Goal: Task Accomplishment & Management: Manage account settings

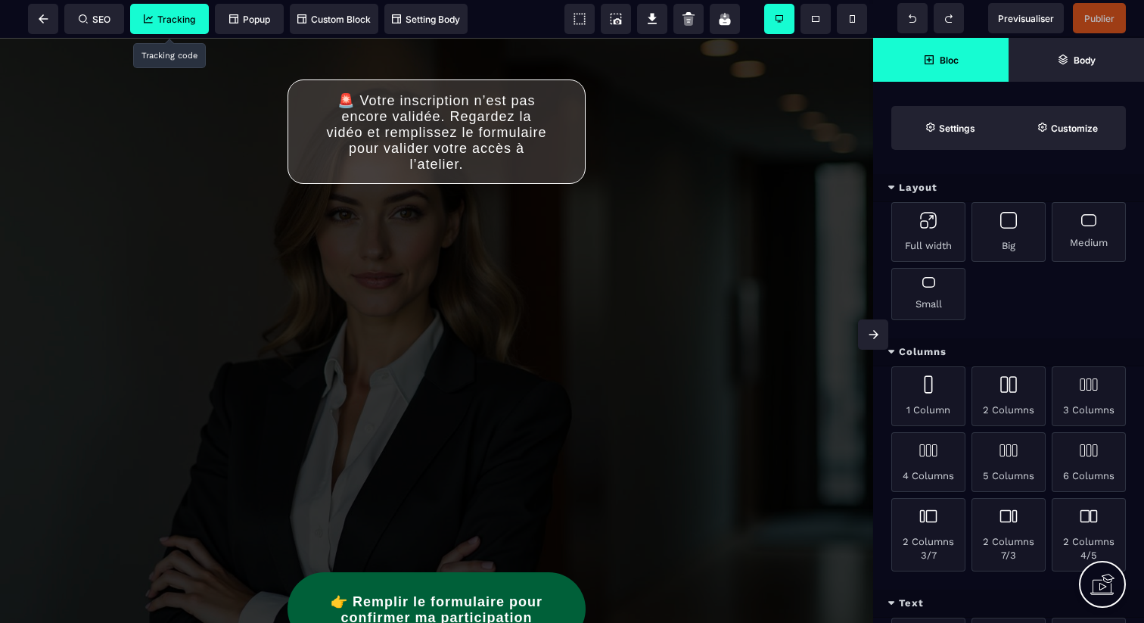
click at [185, 26] on span "Tracking" at bounding box center [169, 19] width 79 height 30
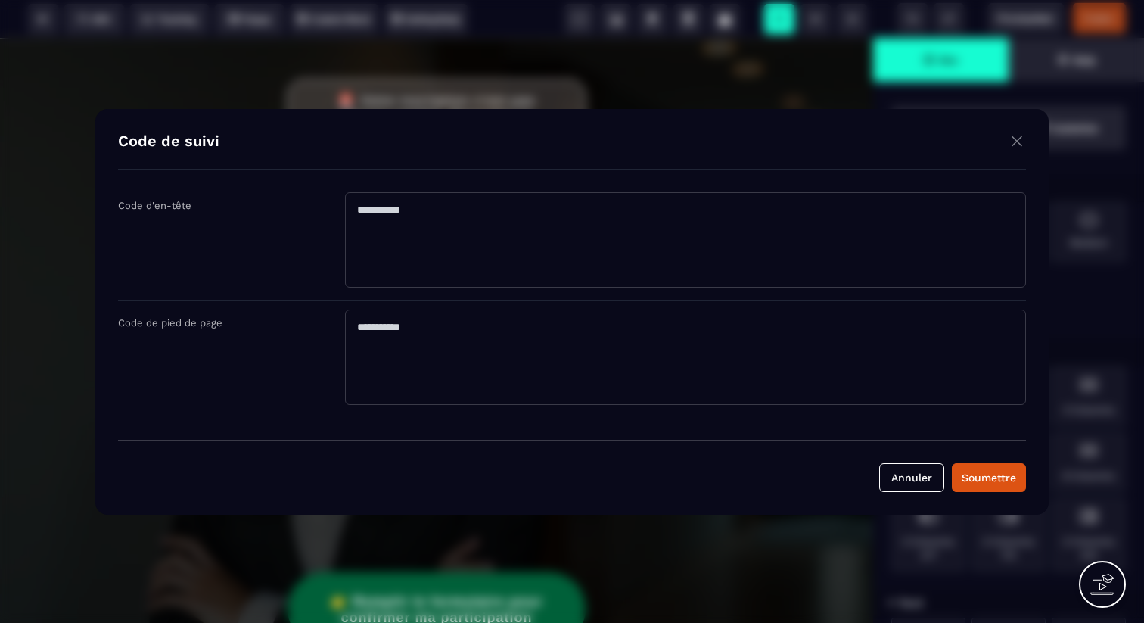
click at [429, 254] on textarea "Modal window" at bounding box center [685, 239] width 681 height 95
paste textarea "**********"
click at [465, 226] on textarea "**********" at bounding box center [685, 239] width 681 height 95
type textarea "**********"
click at [972, 465] on button "Soumettre" at bounding box center [989, 477] width 74 height 29
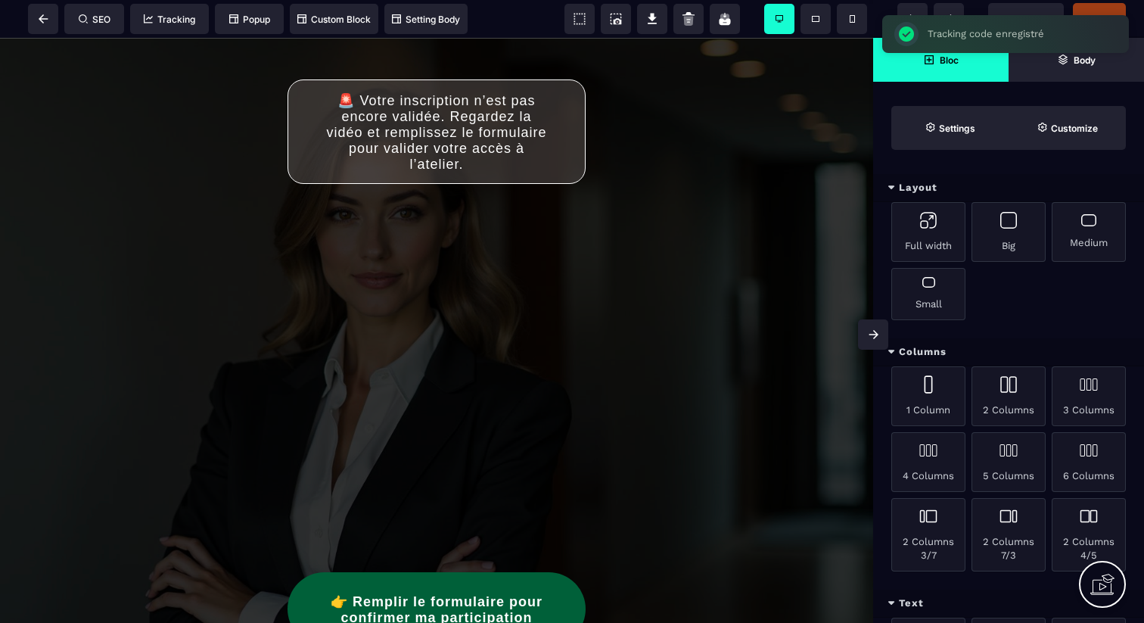
click at [60, 25] on div "SEO Tracking Popup Custom Block Setting Body" at bounding box center [239, 19] width 470 height 30
click at [45, 25] on span at bounding box center [43, 19] width 30 height 30
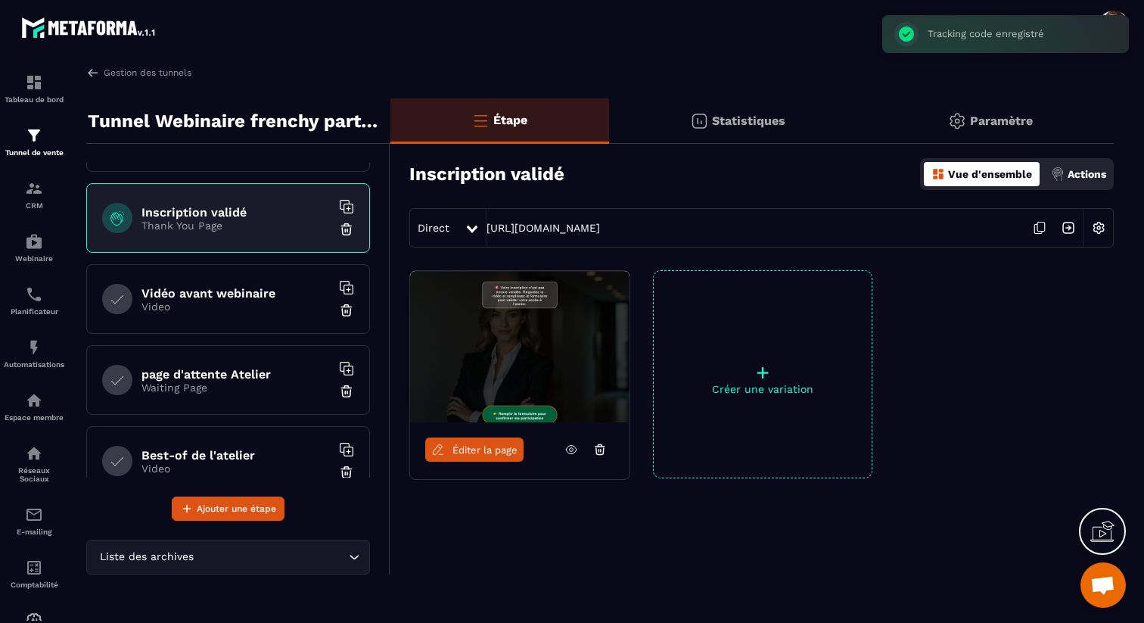
scroll to position [90, 0]
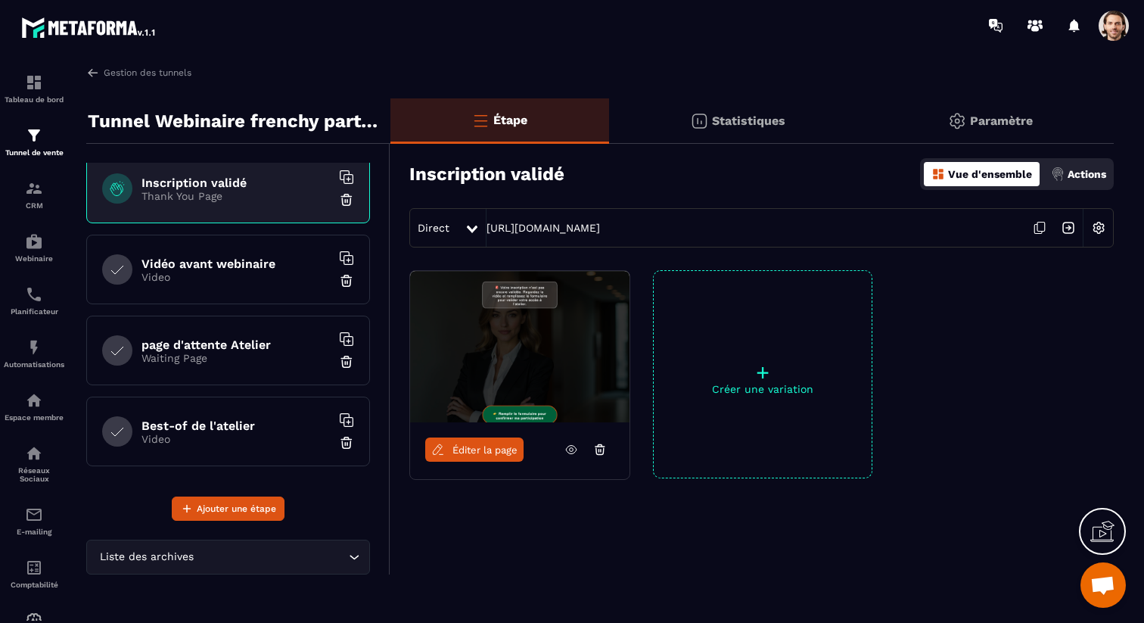
click at [1062, 219] on img at bounding box center [1068, 227] width 29 height 29
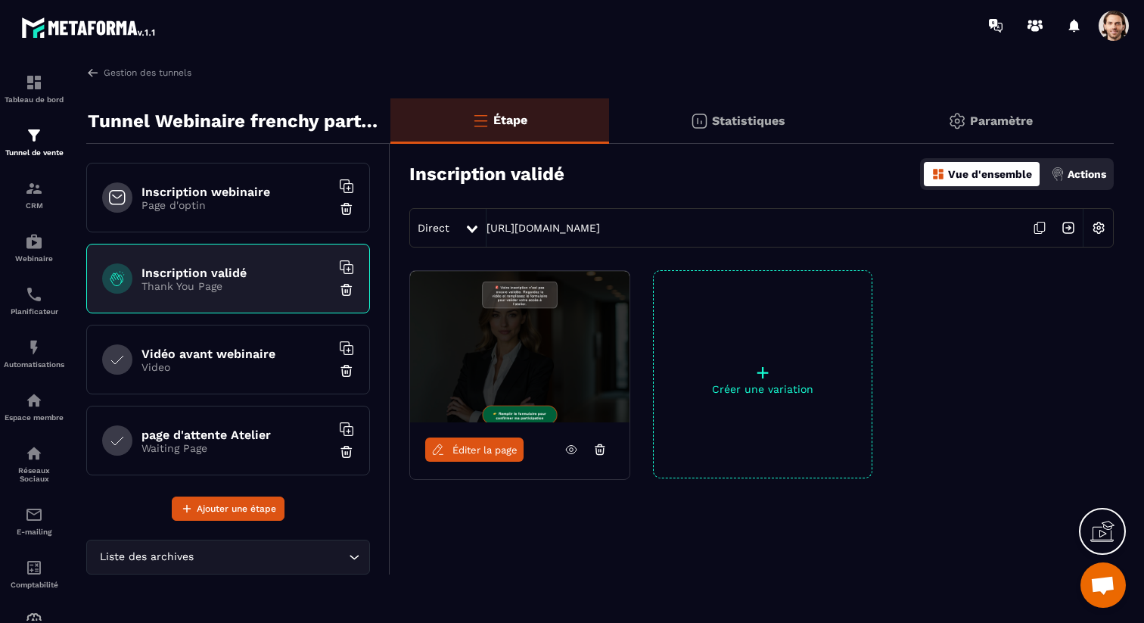
click at [253, 190] on h6 "Inscription webinaire" at bounding box center [236, 192] width 189 height 14
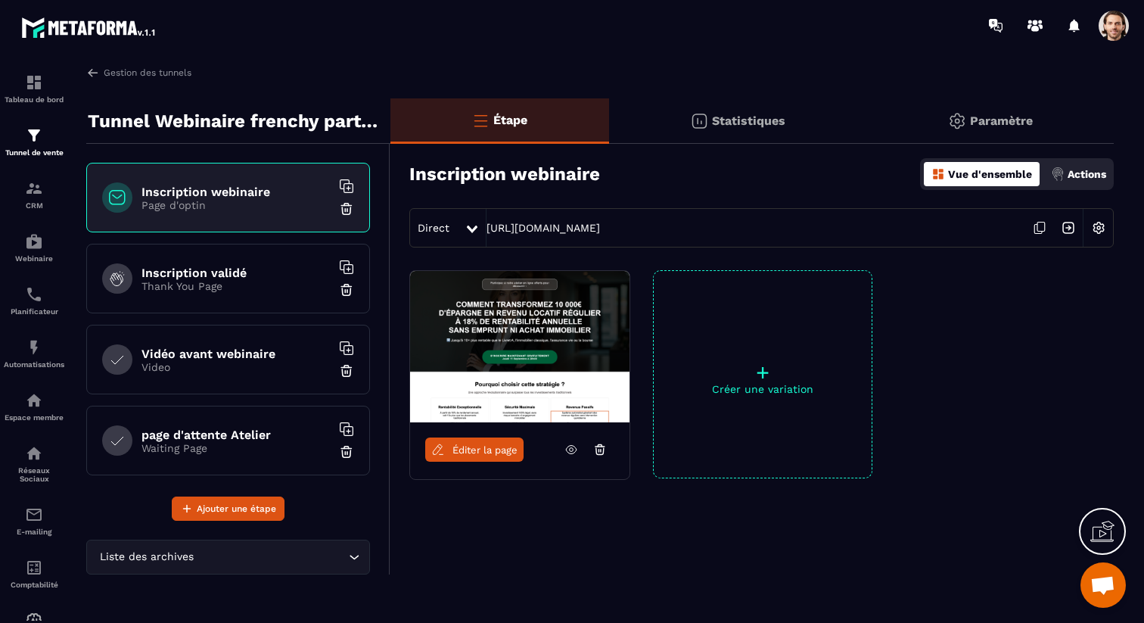
click at [1069, 229] on img at bounding box center [1068, 227] width 29 height 29
click at [1117, 33] on span at bounding box center [1114, 26] width 30 height 30
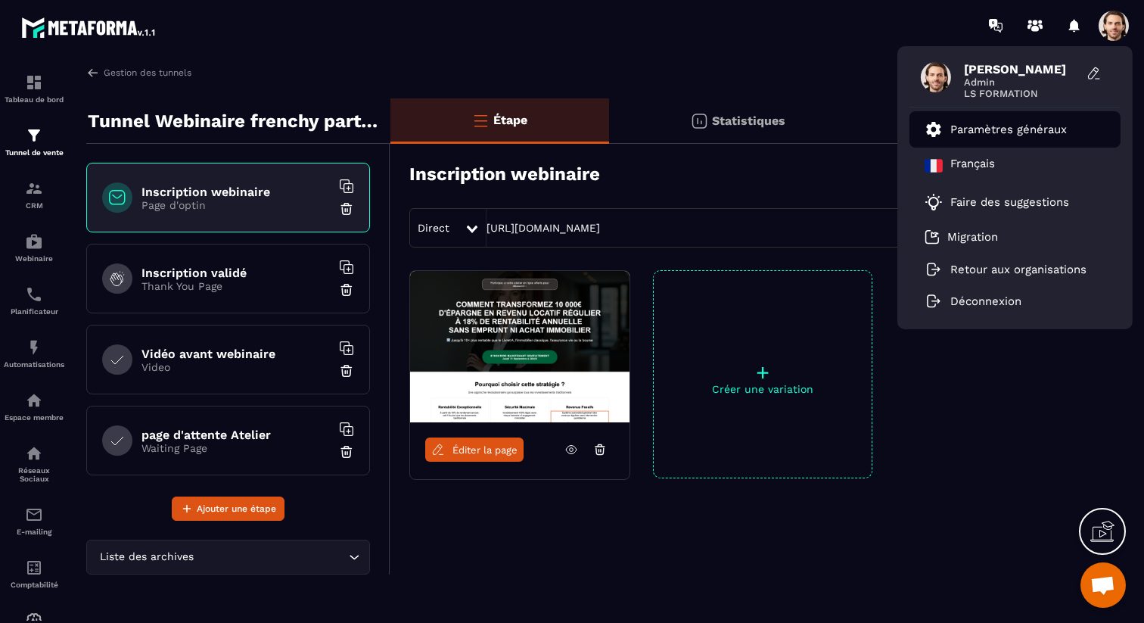
click at [1039, 133] on p "Paramètres généraux" at bounding box center [1008, 130] width 117 height 14
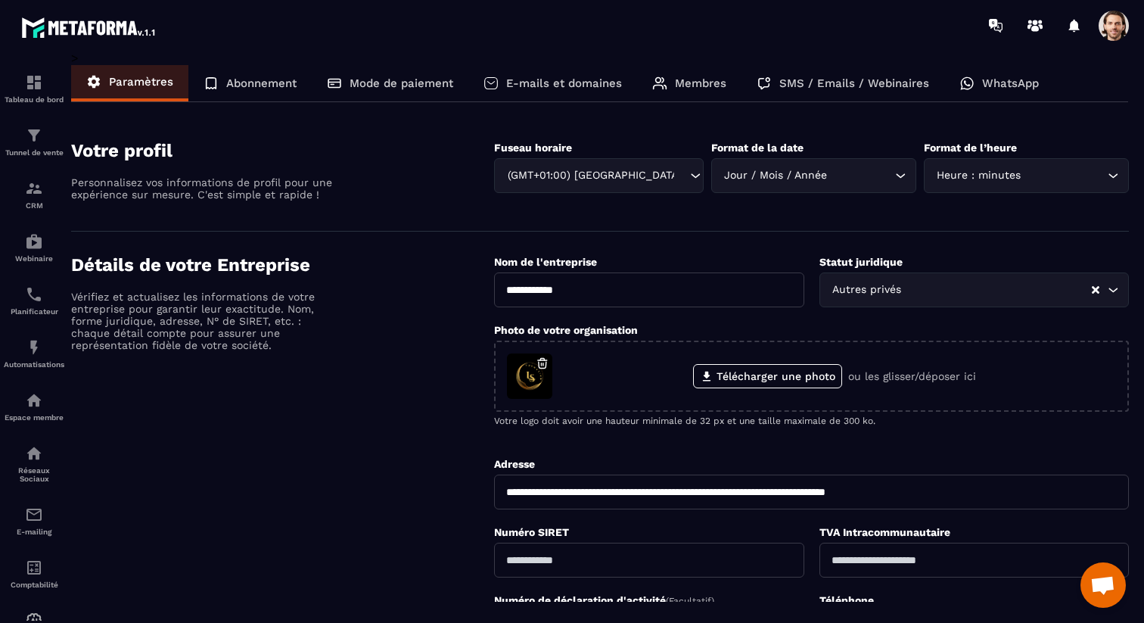
click at [714, 95] on div "Membres" at bounding box center [689, 83] width 104 height 36
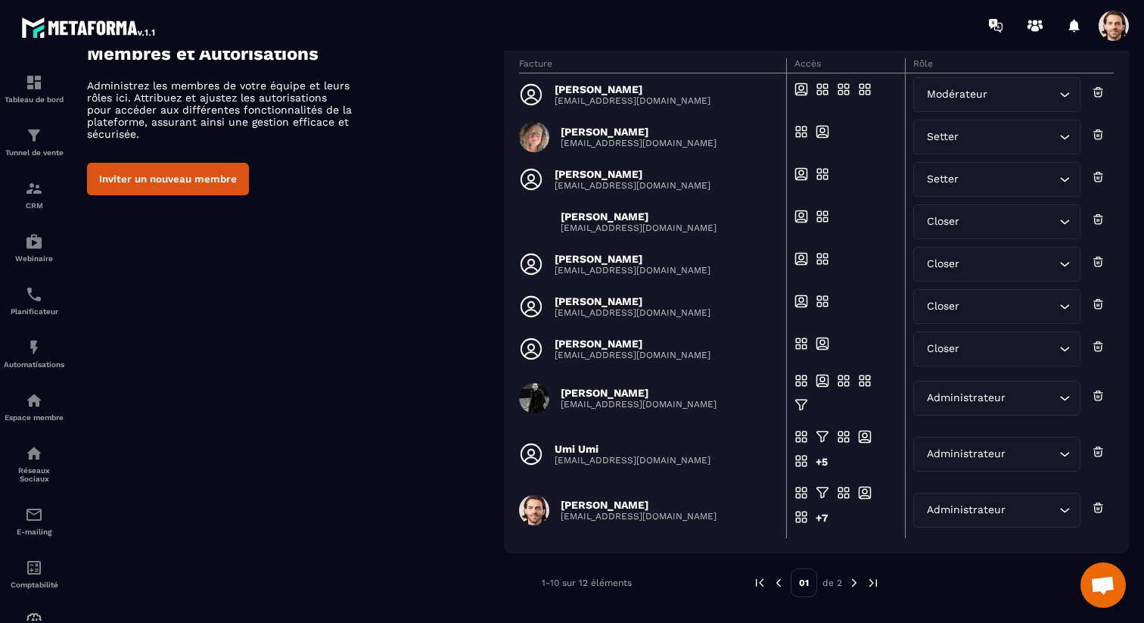
scroll to position [107, 0]
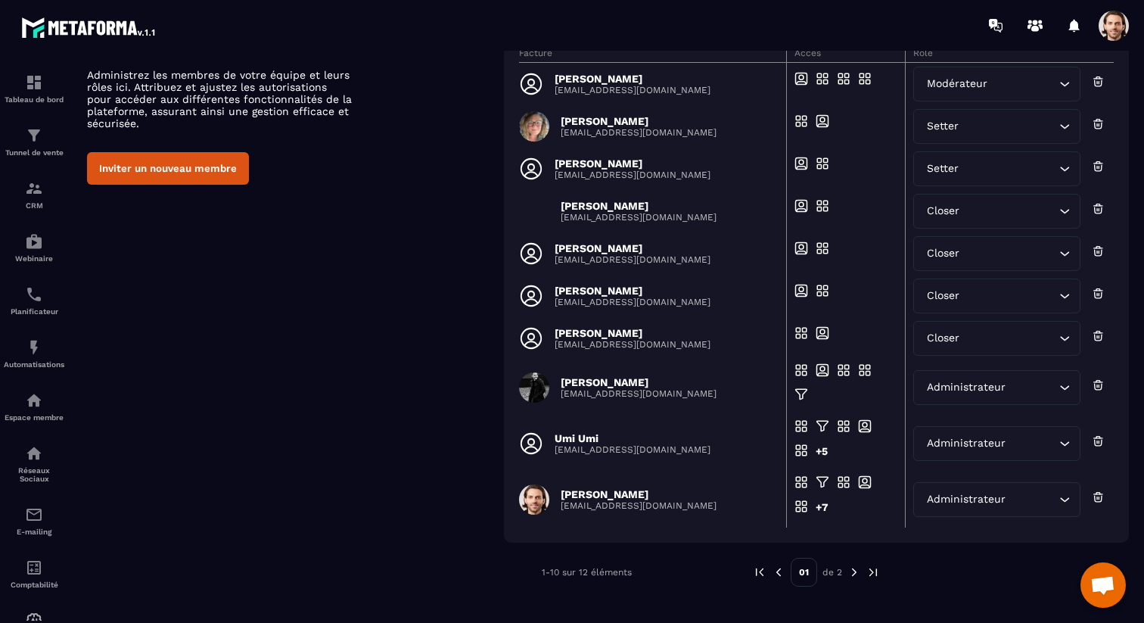
click at [1102, 332] on icon at bounding box center [1098, 335] width 13 height 15
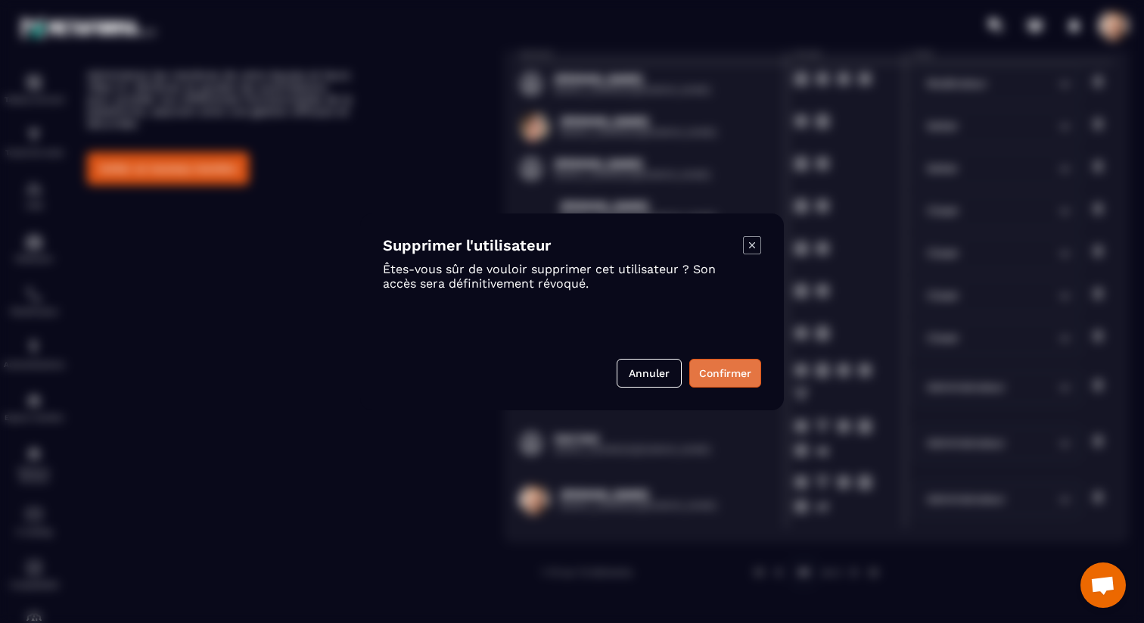
click at [741, 362] on button "Confirmer" at bounding box center [725, 373] width 72 height 29
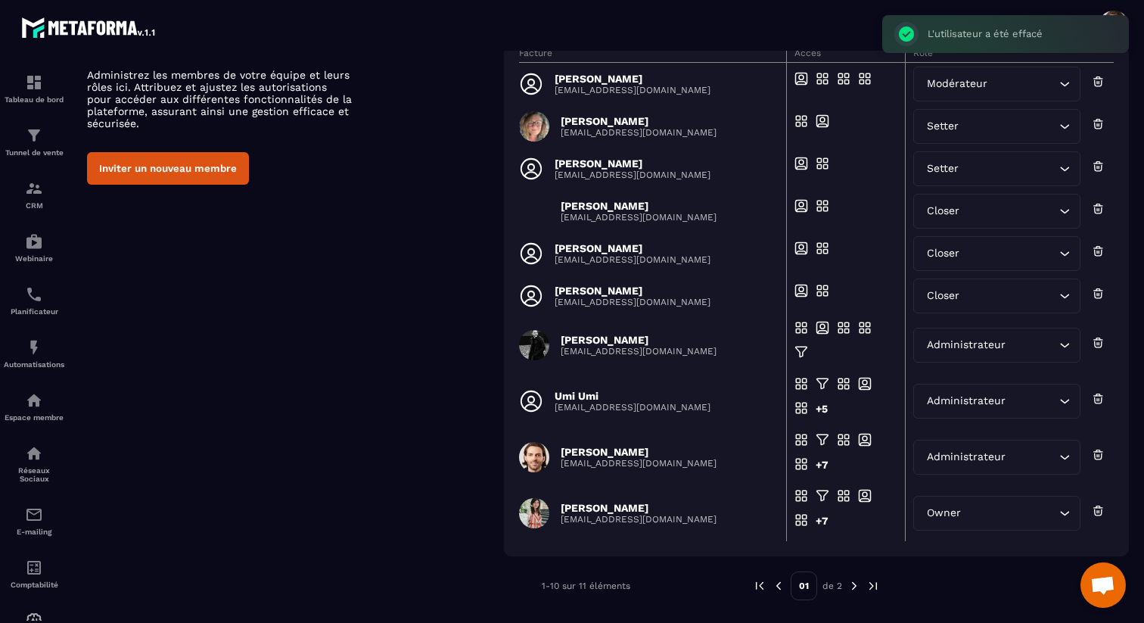
click at [1100, 340] on icon at bounding box center [1098, 339] width 4 height 2
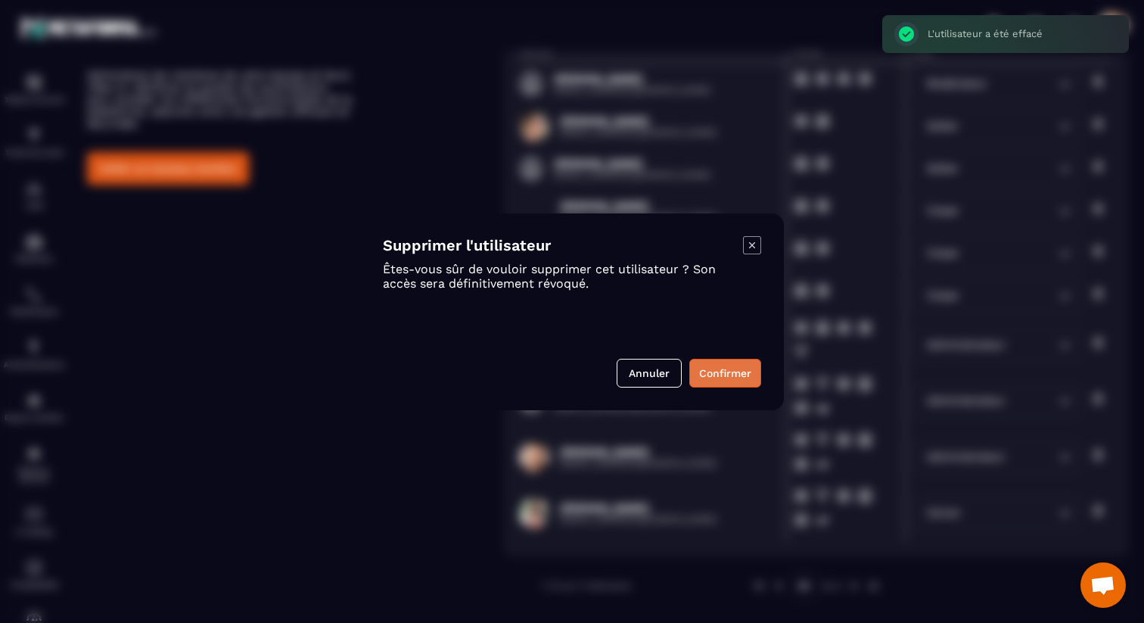
click at [748, 375] on button "Confirmer" at bounding box center [725, 373] width 72 height 29
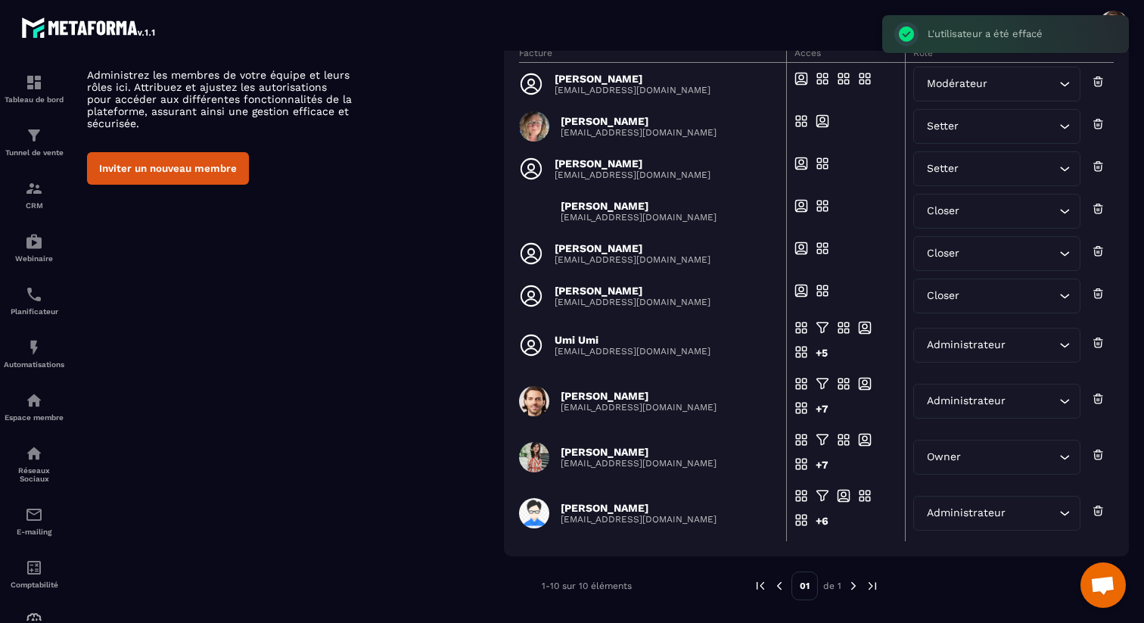
click at [1102, 292] on icon at bounding box center [1098, 295] width 8 height 6
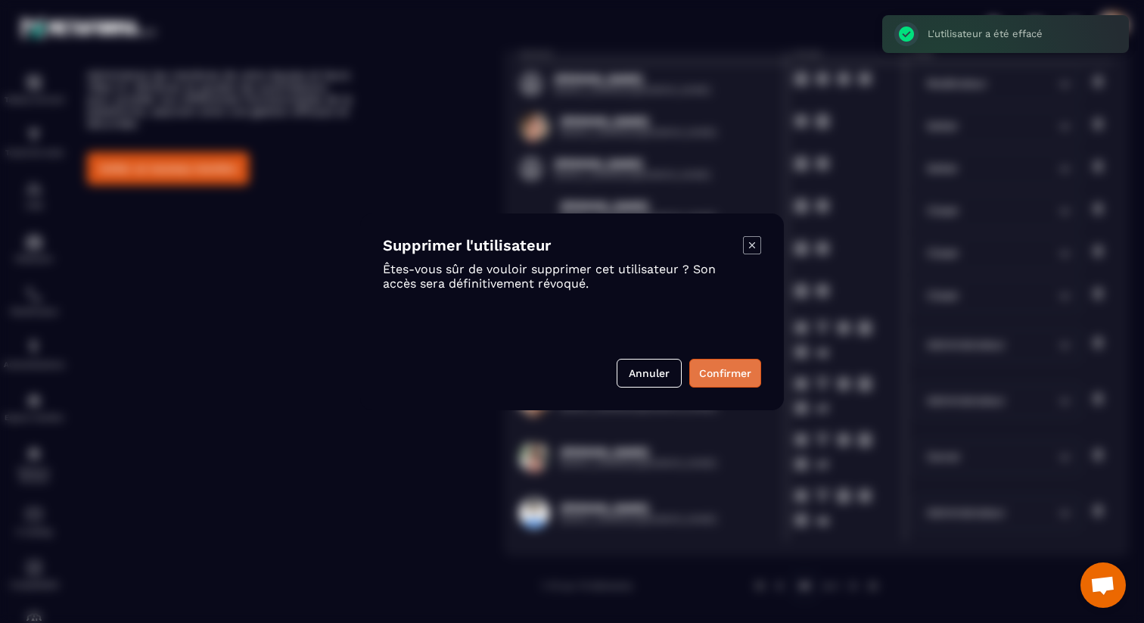
click at [736, 378] on button "Confirmer" at bounding box center [725, 373] width 72 height 29
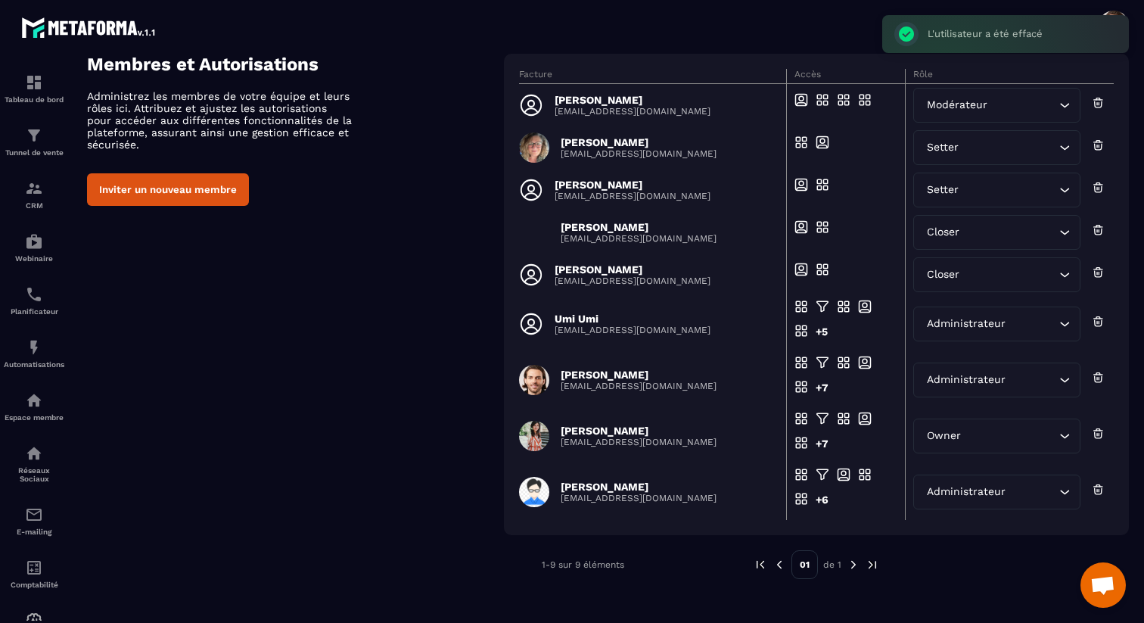
scroll to position [86, 0]
click at [1101, 268] on icon at bounding box center [1098, 272] width 13 height 15
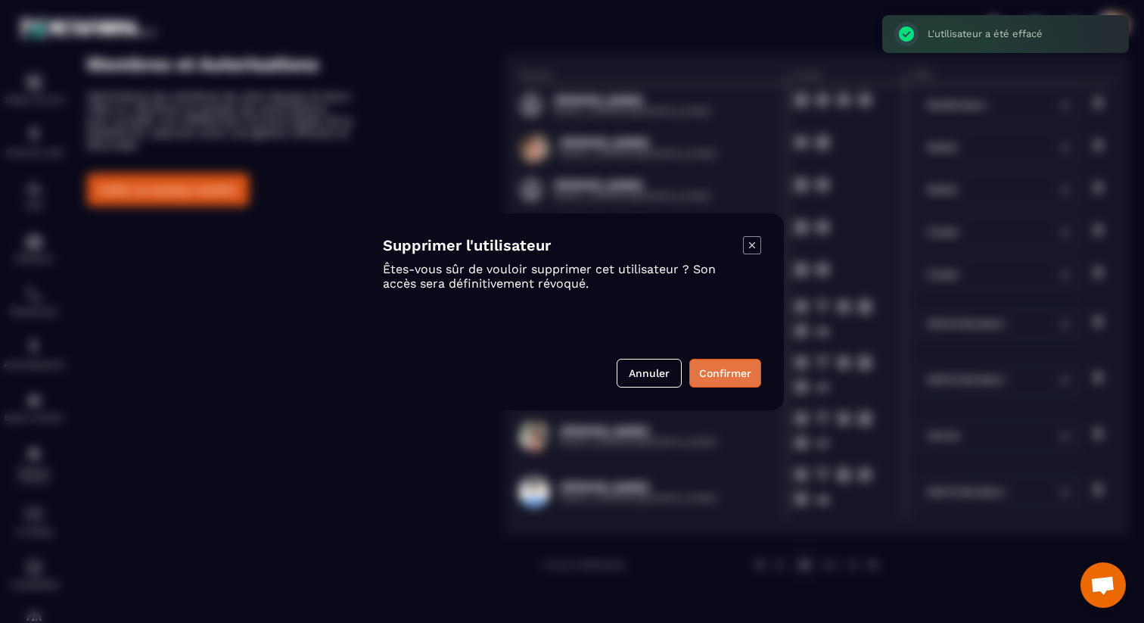
click at [736, 375] on button "Confirmer" at bounding box center [725, 373] width 72 height 29
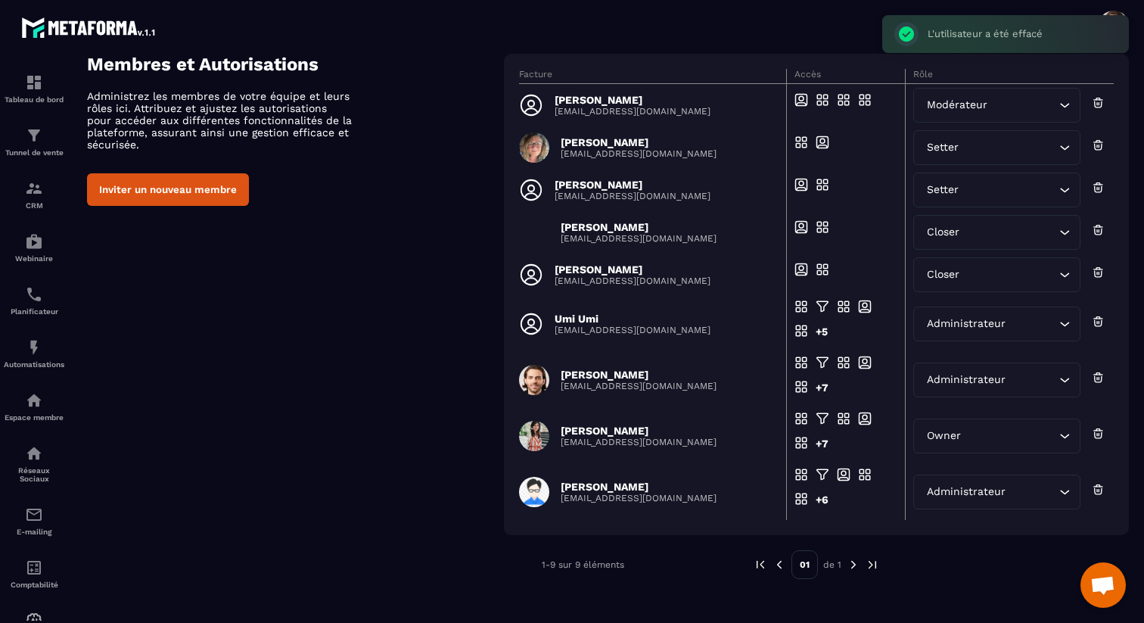
scroll to position [44, 0]
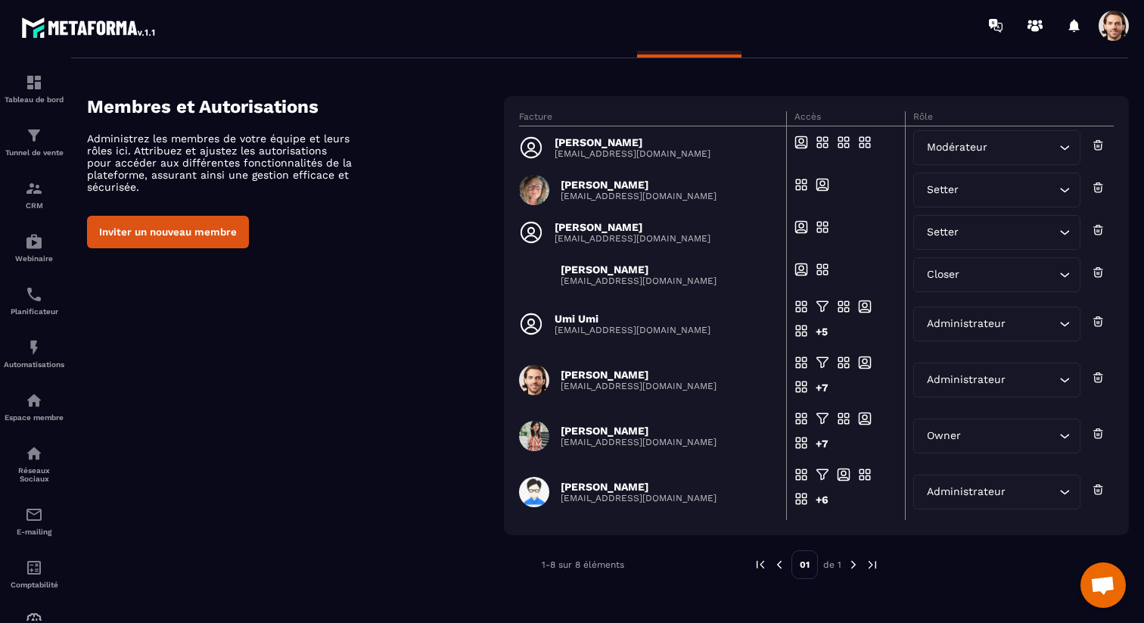
click at [213, 248] on button "Inviter un nouveau membre" at bounding box center [168, 232] width 162 height 33
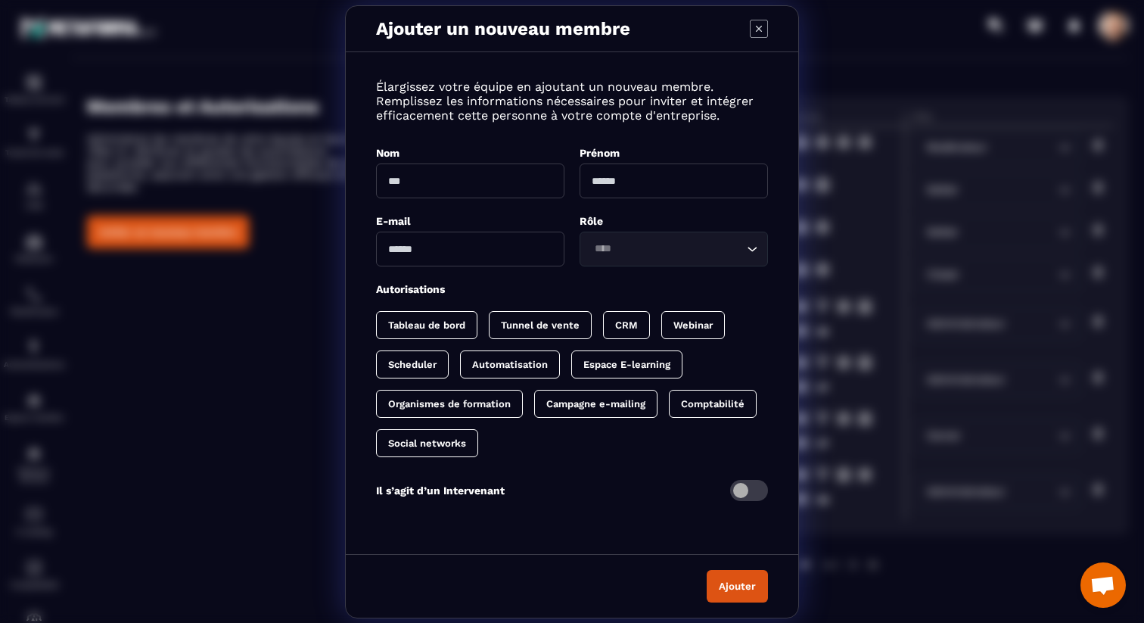
click at [439, 260] on input "Modal window" at bounding box center [470, 249] width 188 height 35
paste input "**********"
type input "**********"
click at [477, 183] on input "Modal window" at bounding box center [470, 180] width 188 height 35
type input "***"
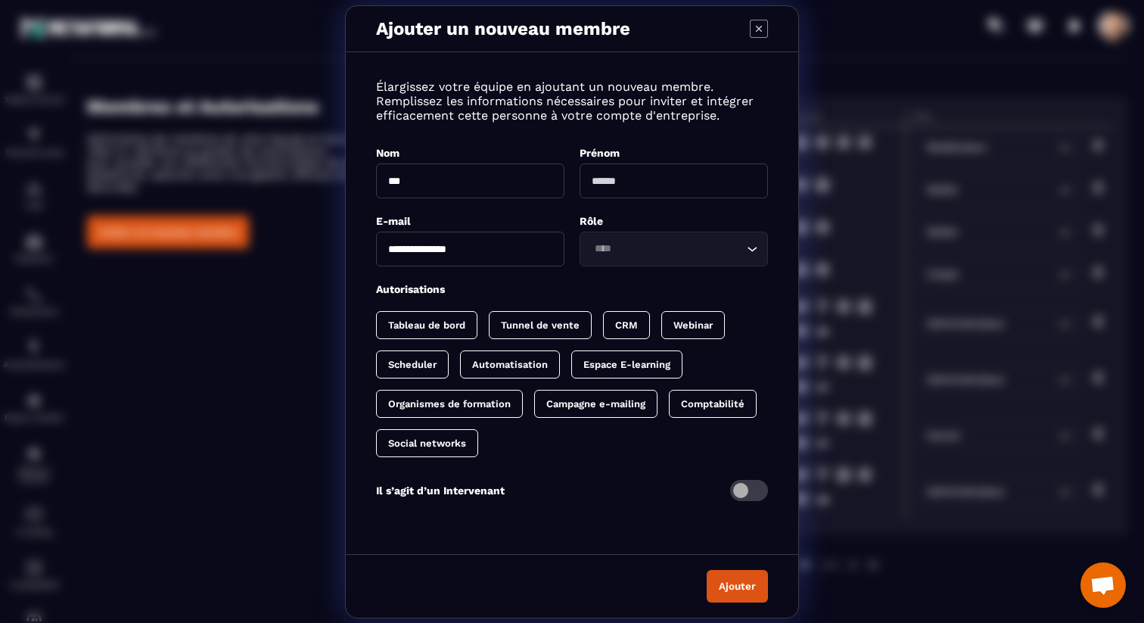
click at [698, 166] on input "Modal window" at bounding box center [674, 180] width 188 height 35
type input "***"
click at [692, 248] on input "Search for option" at bounding box center [666, 249] width 154 height 17
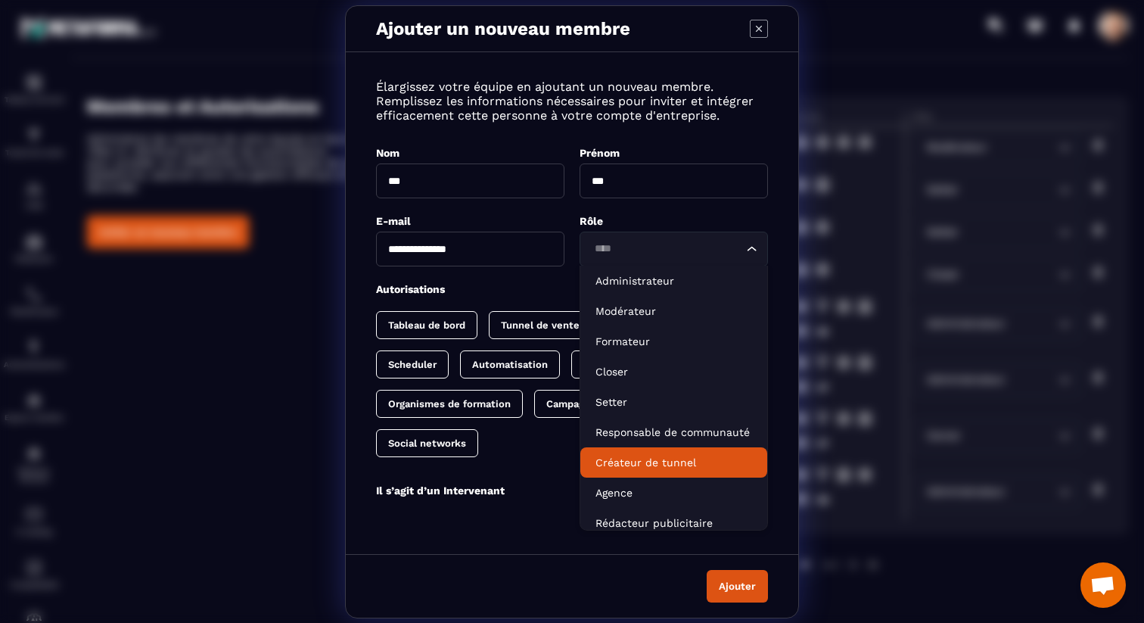
click at [691, 456] on p "Créateur de tunnel" at bounding box center [674, 462] width 157 height 15
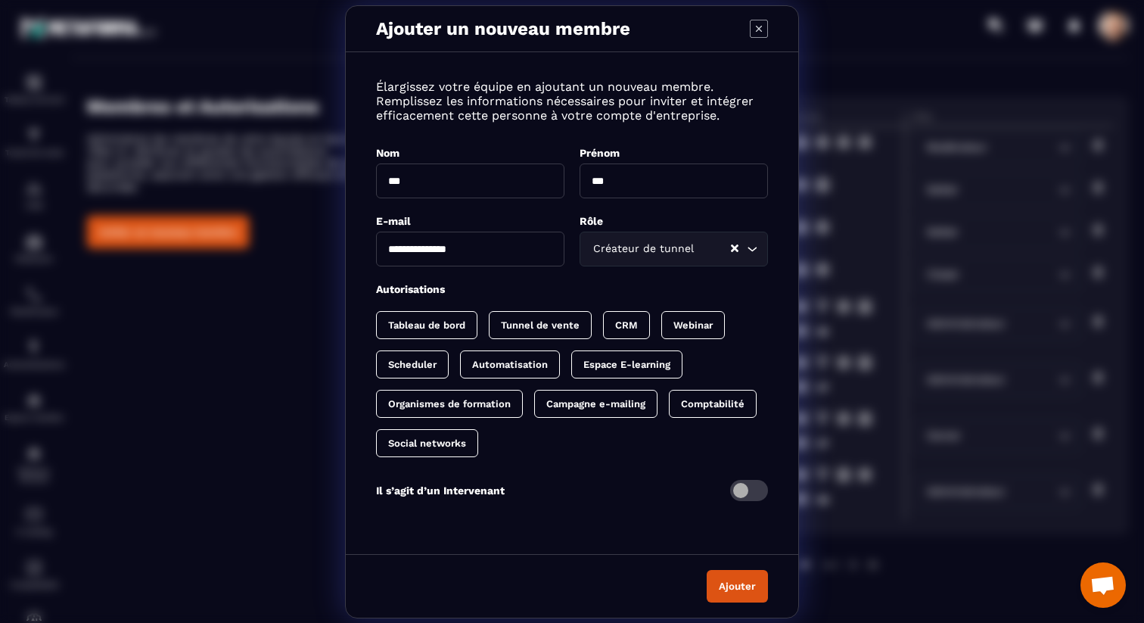
click at [489, 324] on div "Tableau de bord" at bounding box center [540, 325] width 103 height 28
click at [577, 324] on p "Tunnel de vente" at bounding box center [555, 324] width 79 height 11
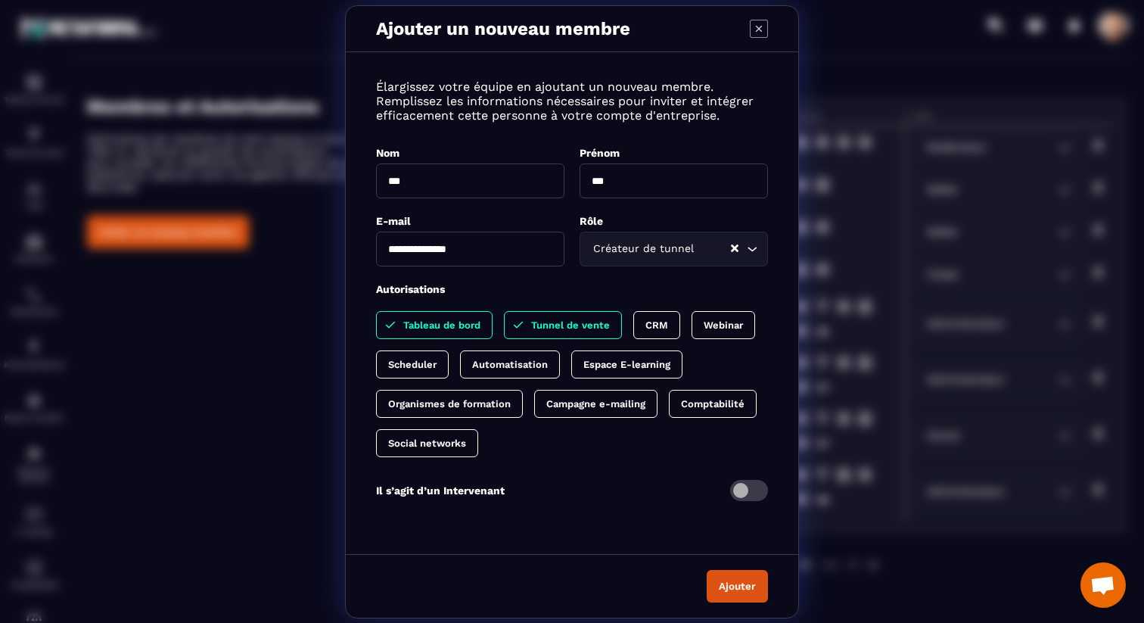
click at [653, 325] on p "CRM" at bounding box center [656, 324] width 23 height 11
click at [560, 362] on p "Automatisation" at bounding box center [585, 364] width 76 height 11
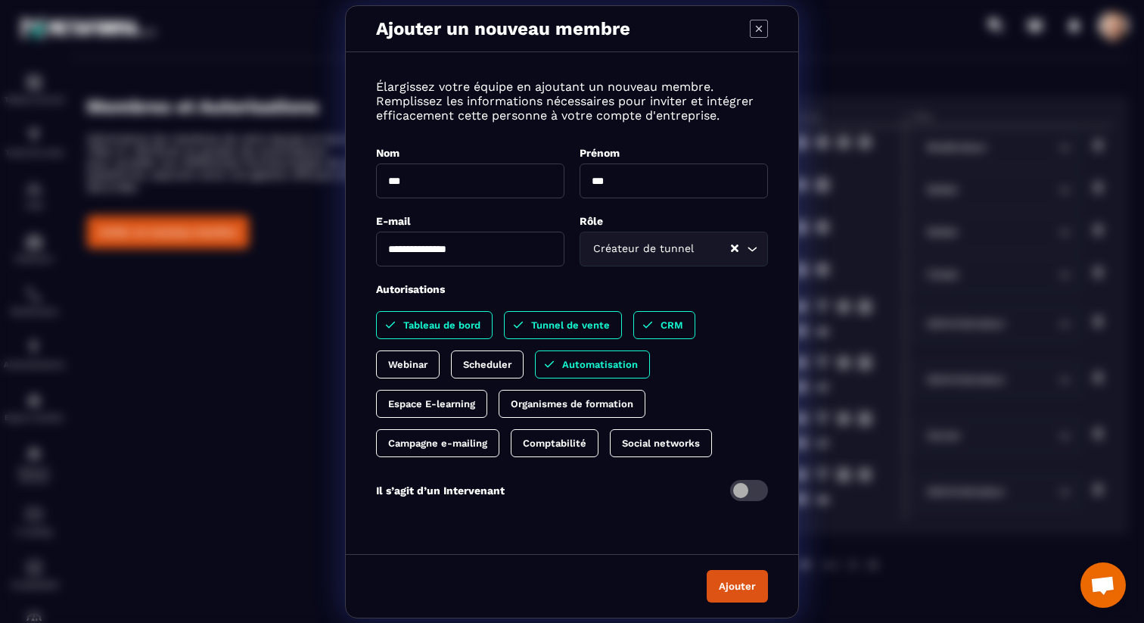
click at [751, 590] on button "Ajouter" at bounding box center [737, 586] width 61 height 33
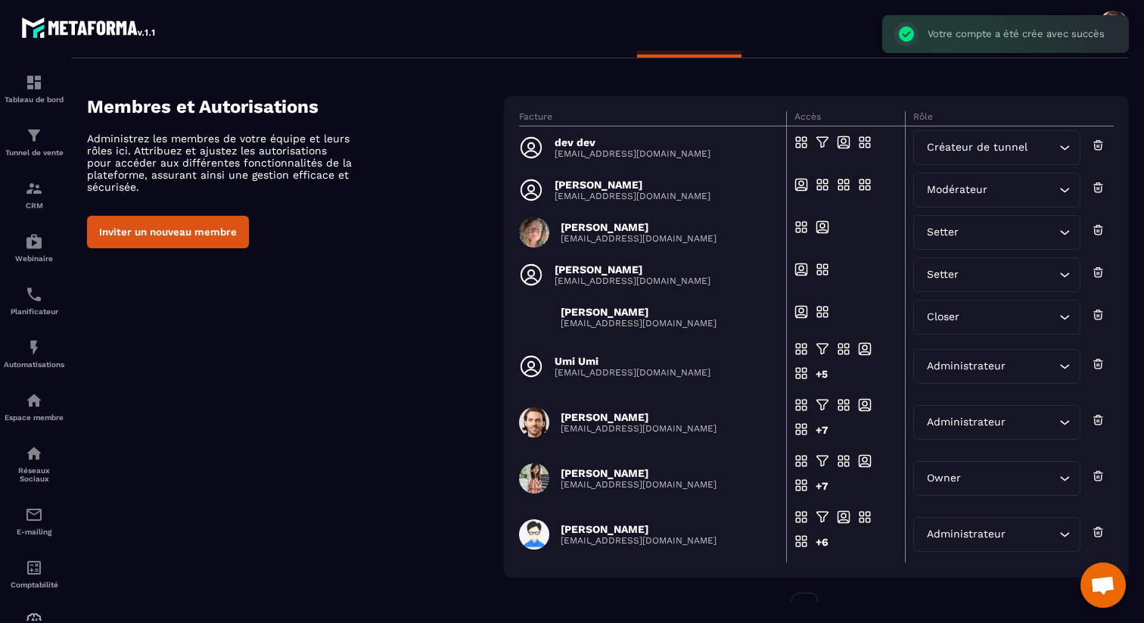
click at [223, 235] on button "Inviter un nouveau membre" at bounding box center [168, 232] width 162 height 33
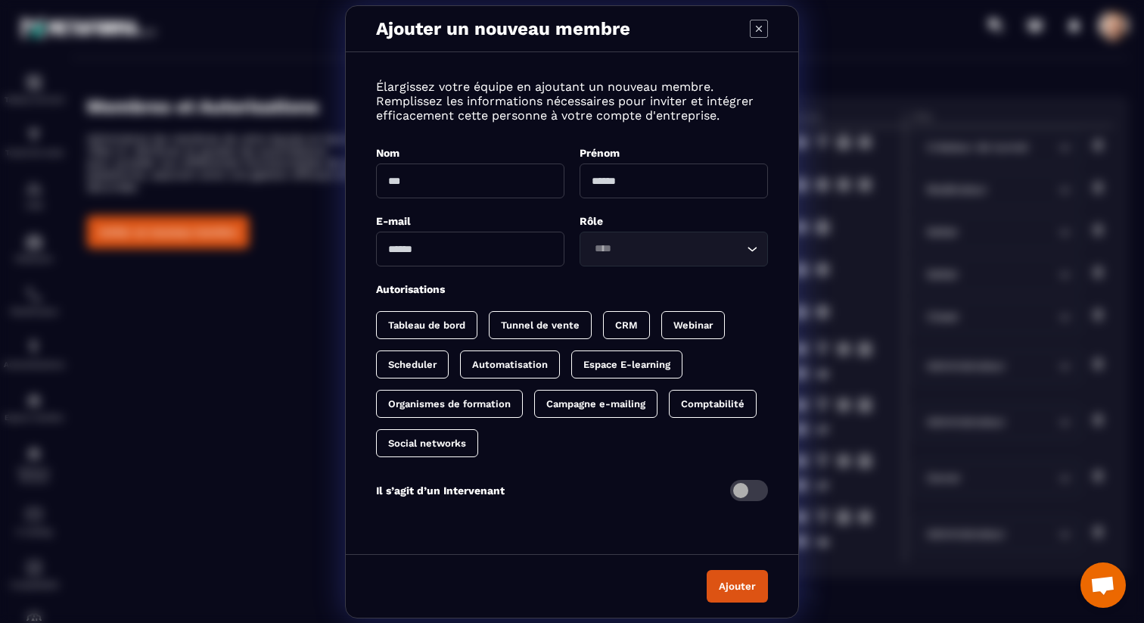
click at [462, 255] on input "Modal window" at bounding box center [470, 249] width 188 height 35
paste input "**********"
type input "**********"
click at [467, 183] on input "Modal window" at bounding box center [470, 180] width 188 height 35
type input "*****"
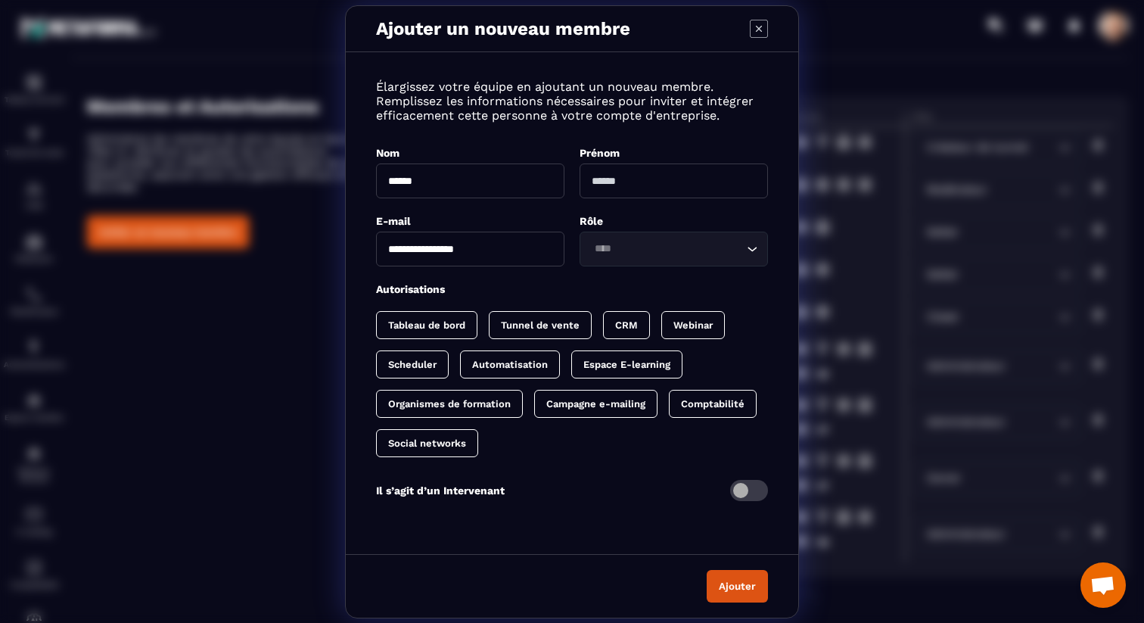
click at [662, 176] on input "Modal window" at bounding box center [674, 180] width 188 height 35
type input "*****"
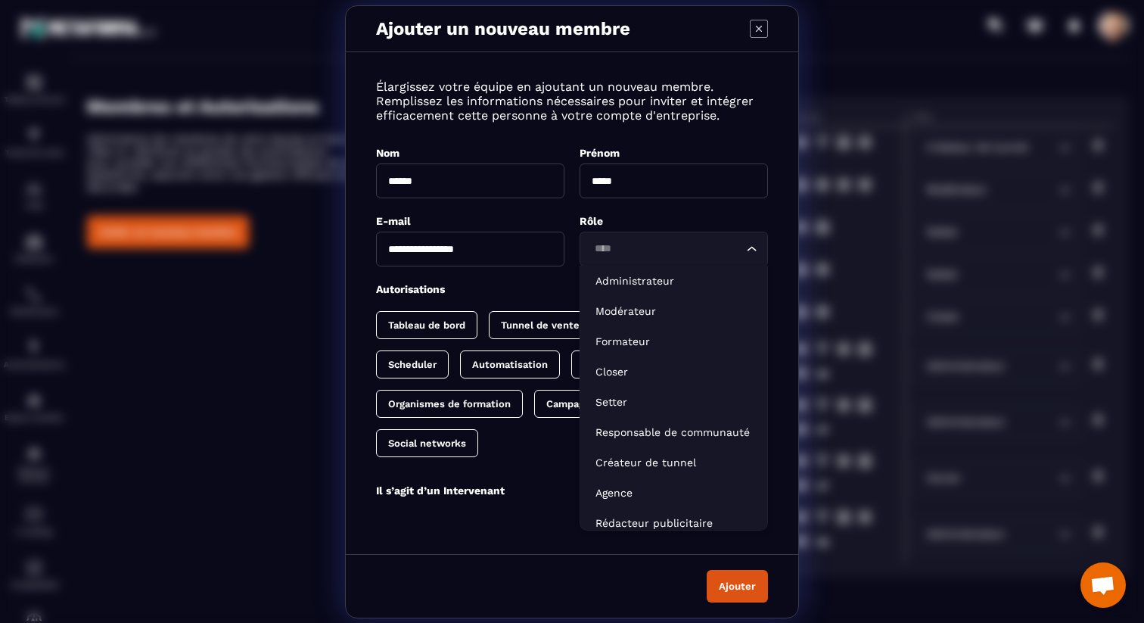
click at [667, 241] on input "Search for option" at bounding box center [666, 249] width 154 height 17
click at [656, 459] on p "Créateur de tunnel" at bounding box center [674, 462] width 157 height 15
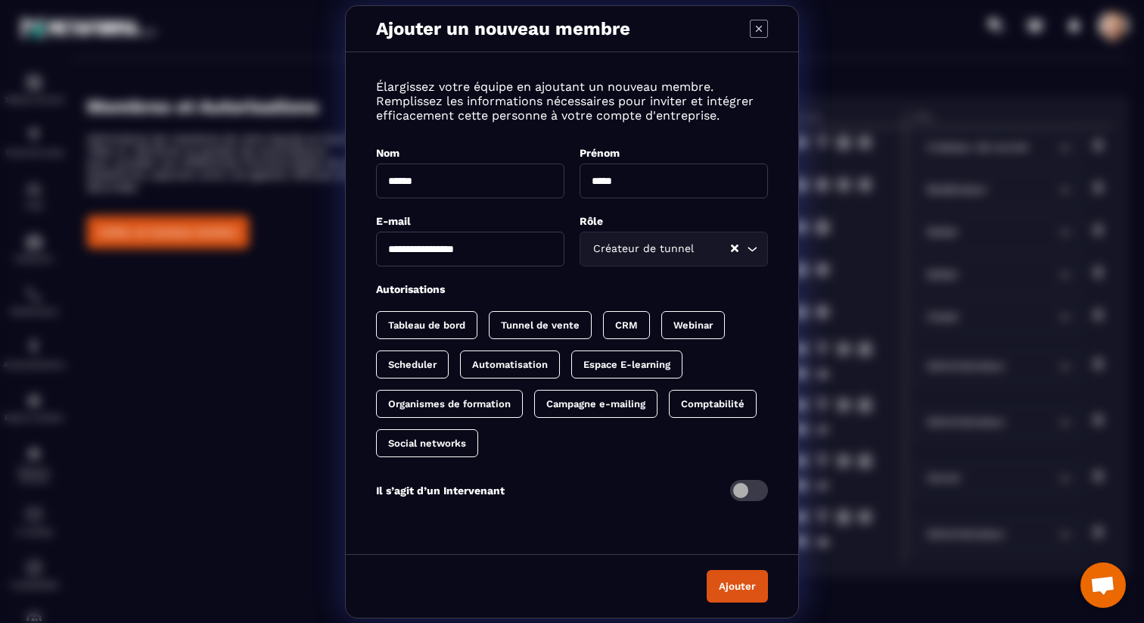
click at [459, 323] on p "Tableau de bord" at bounding box center [426, 324] width 77 height 11
click at [546, 319] on p "Tunnel de vente" at bounding box center [555, 324] width 79 height 11
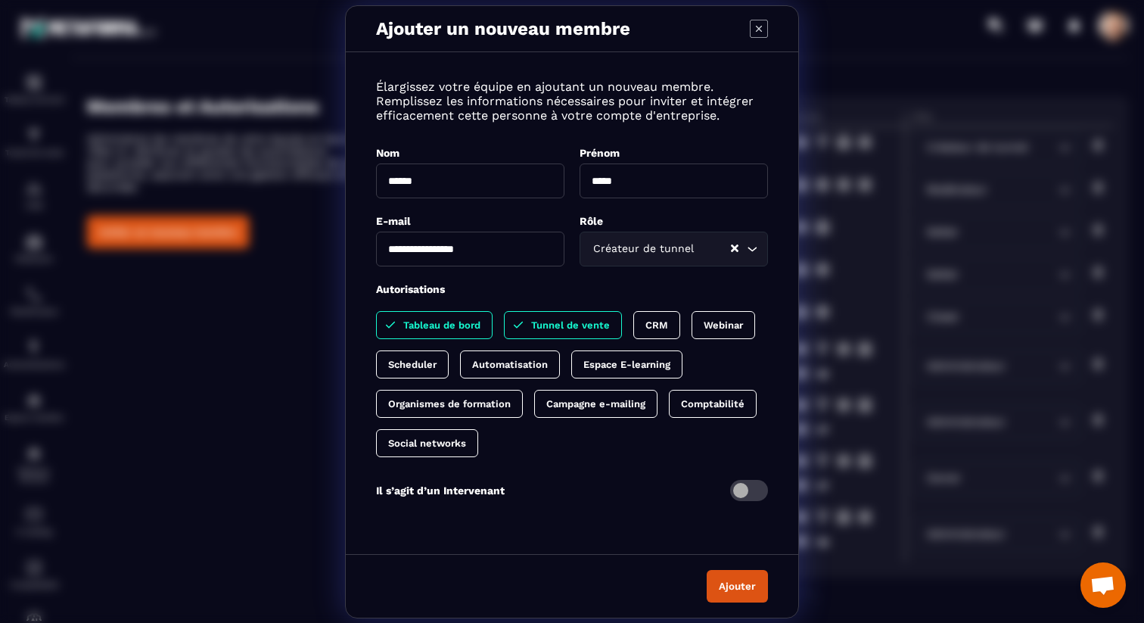
click at [692, 331] on div "CRM" at bounding box center [724, 325] width 64 height 28
click at [577, 363] on p "Automatisation" at bounding box center [585, 364] width 76 height 11
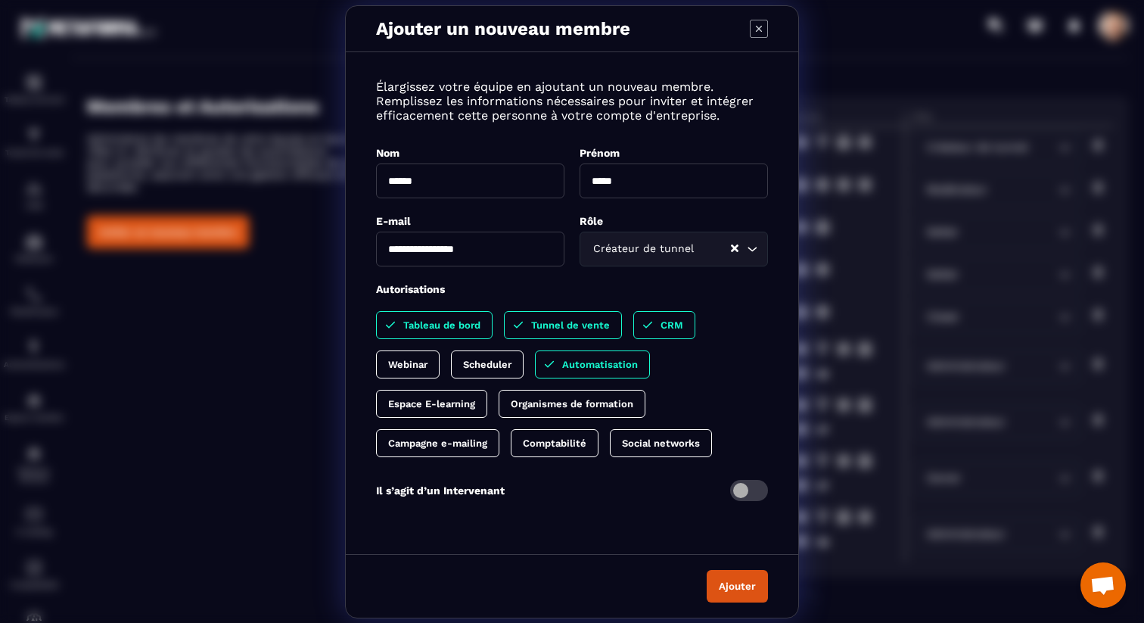
click at [732, 585] on button "Ajouter" at bounding box center [737, 586] width 61 height 33
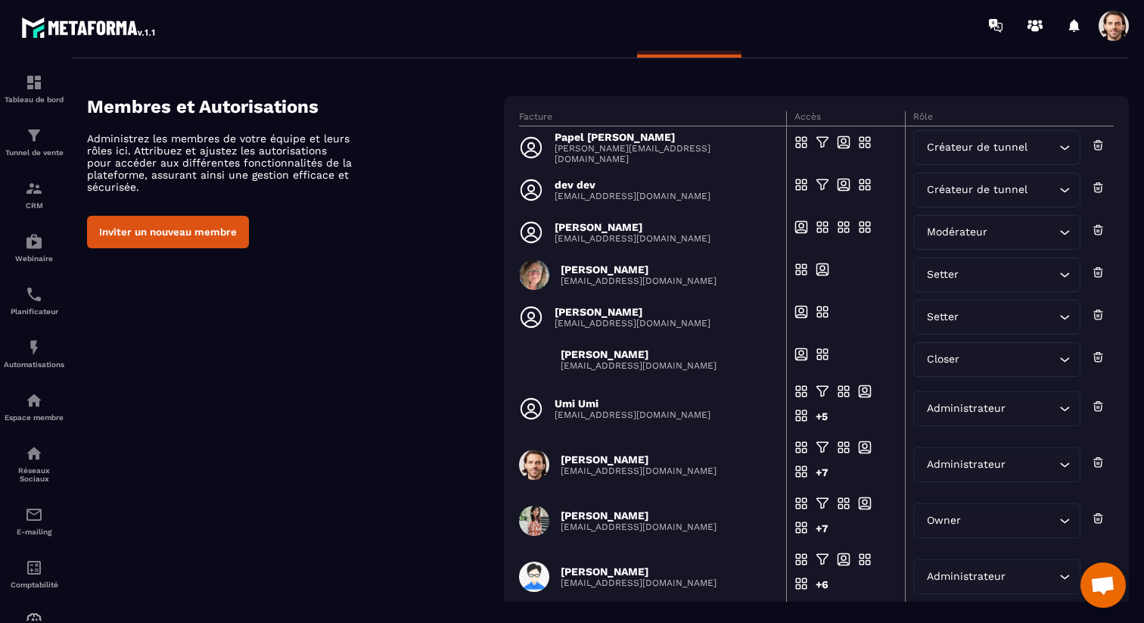
click at [142, 238] on button "Inviter un nouveau membre" at bounding box center [168, 232] width 162 height 33
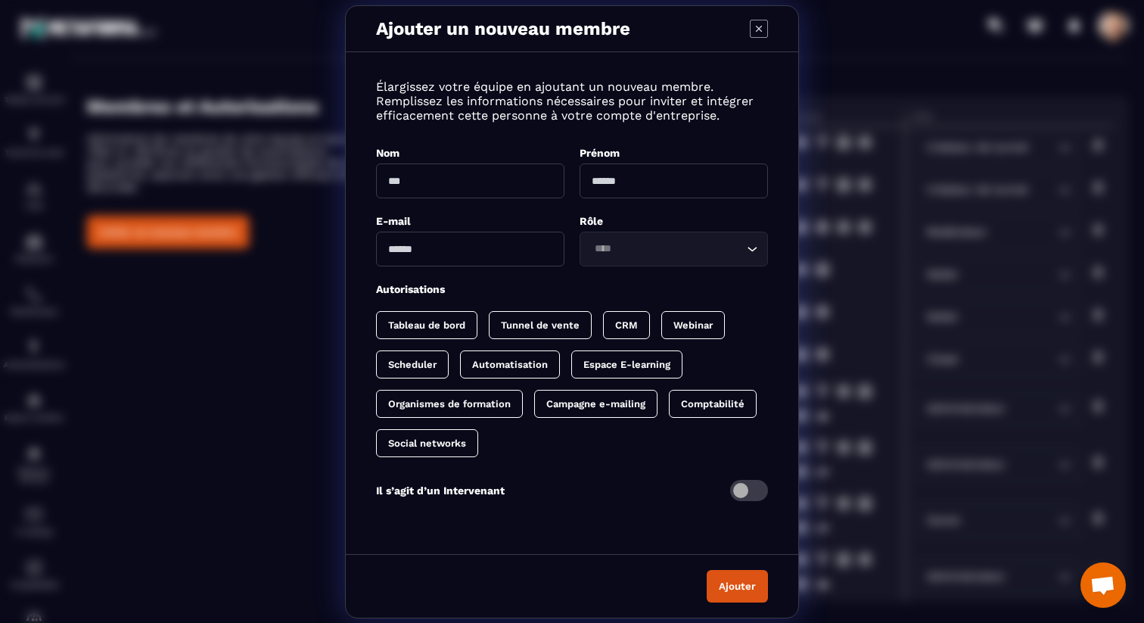
click at [439, 259] on input "Modal window" at bounding box center [470, 249] width 188 height 35
paste input "**********"
type input "**********"
click at [493, 185] on input "Modal window" at bounding box center [470, 180] width 188 height 35
type input "******"
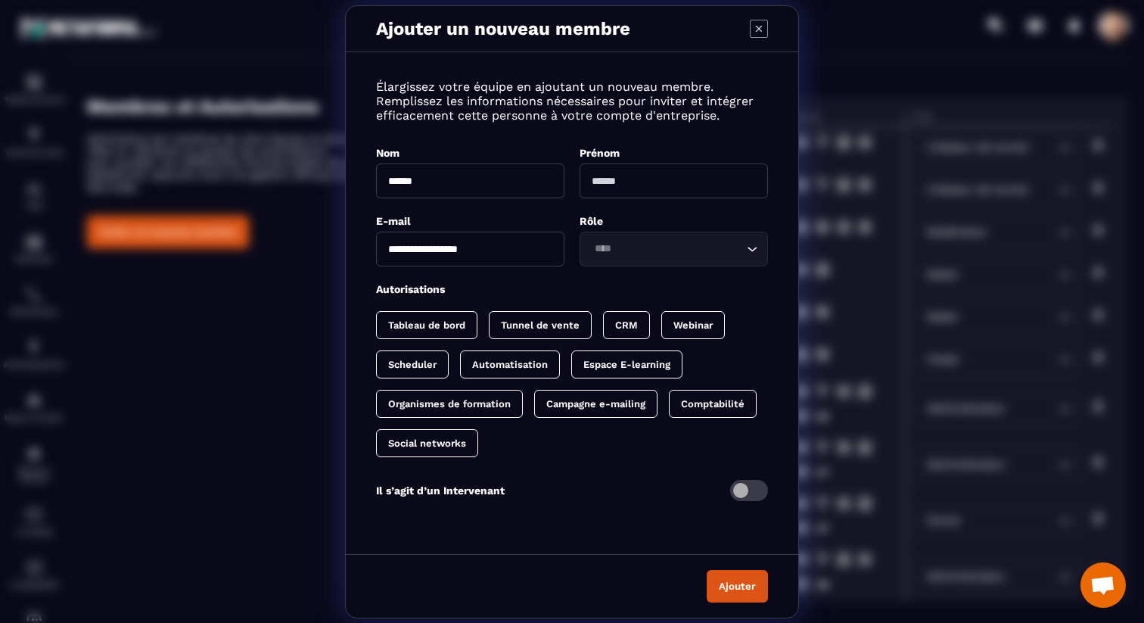
click at [651, 181] on input "Modal window" at bounding box center [674, 180] width 188 height 35
type input "*****"
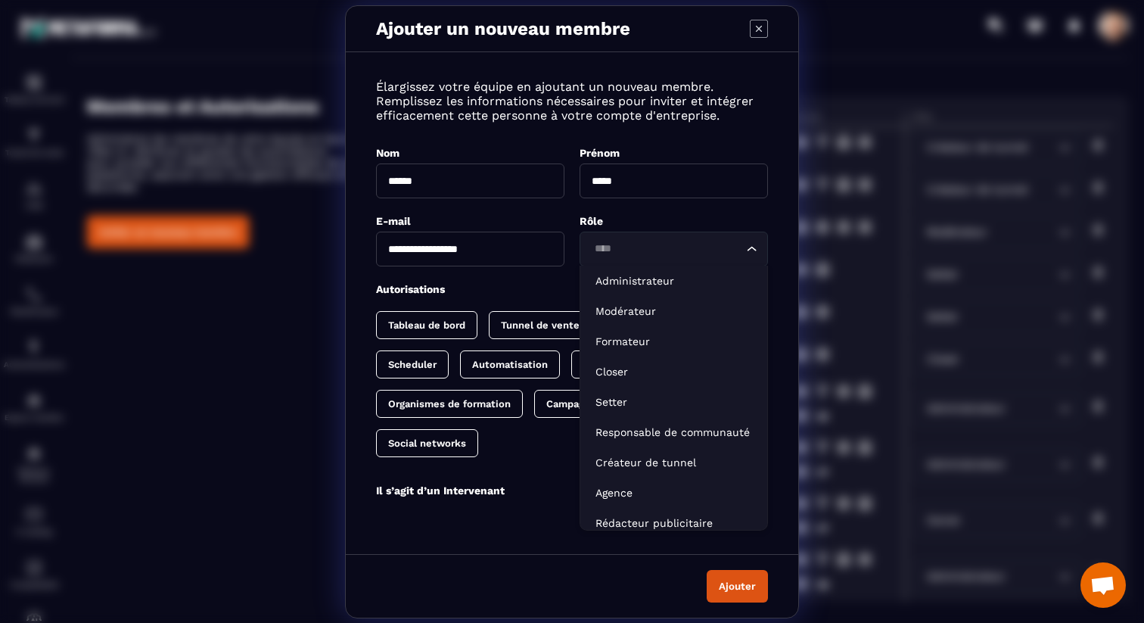
click at [674, 257] on div "Loading..." at bounding box center [674, 249] width 188 height 35
click at [664, 460] on p "Créateur de tunnel" at bounding box center [674, 462] width 157 height 15
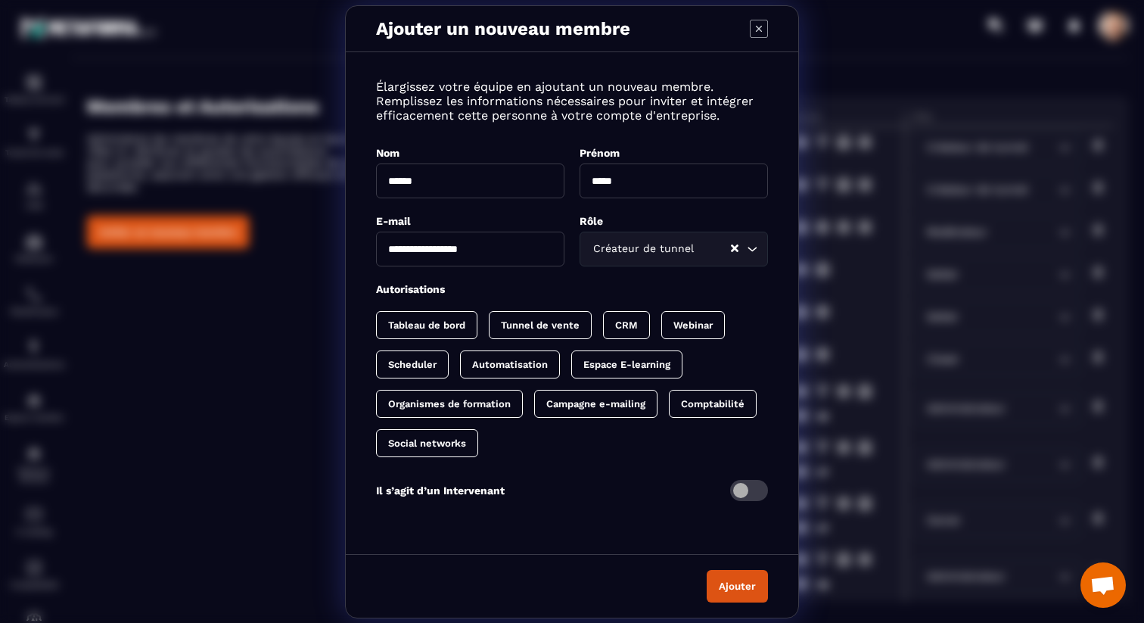
click at [489, 313] on div "Tableau de bord" at bounding box center [540, 325] width 103 height 28
click at [618, 317] on div "Tunnel de vente" at bounding box center [641, 325] width 47 height 28
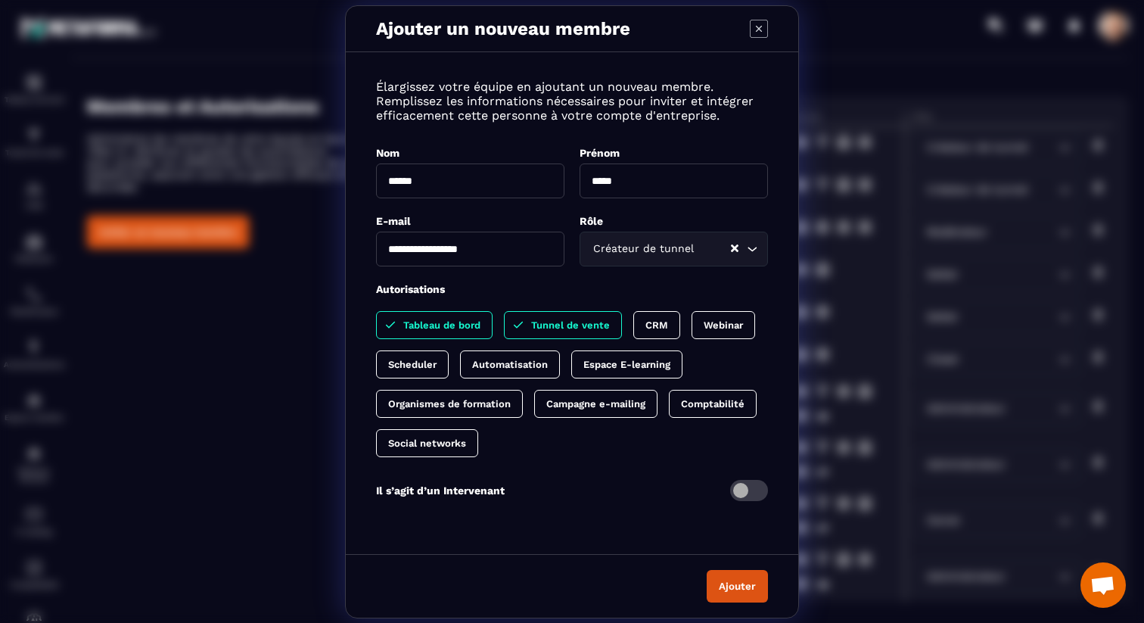
click at [649, 327] on p "CRM" at bounding box center [656, 324] width 23 height 11
click at [565, 360] on p "Automatisation" at bounding box center [585, 364] width 76 height 11
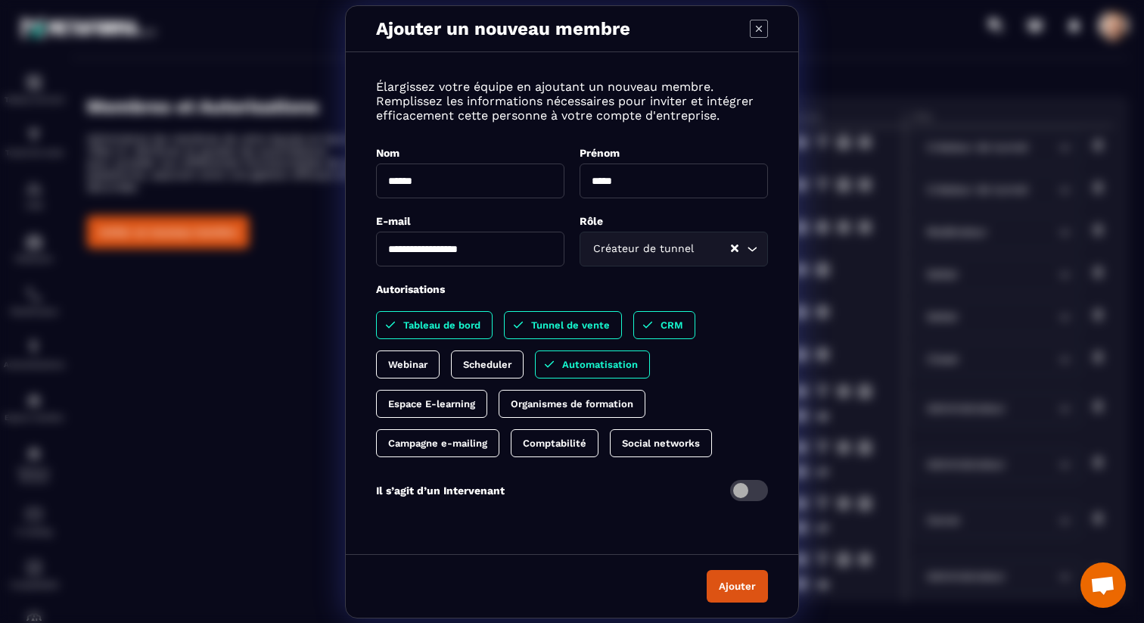
click at [736, 593] on button "Ajouter" at bounding box center [737, 586] width 61 height 33
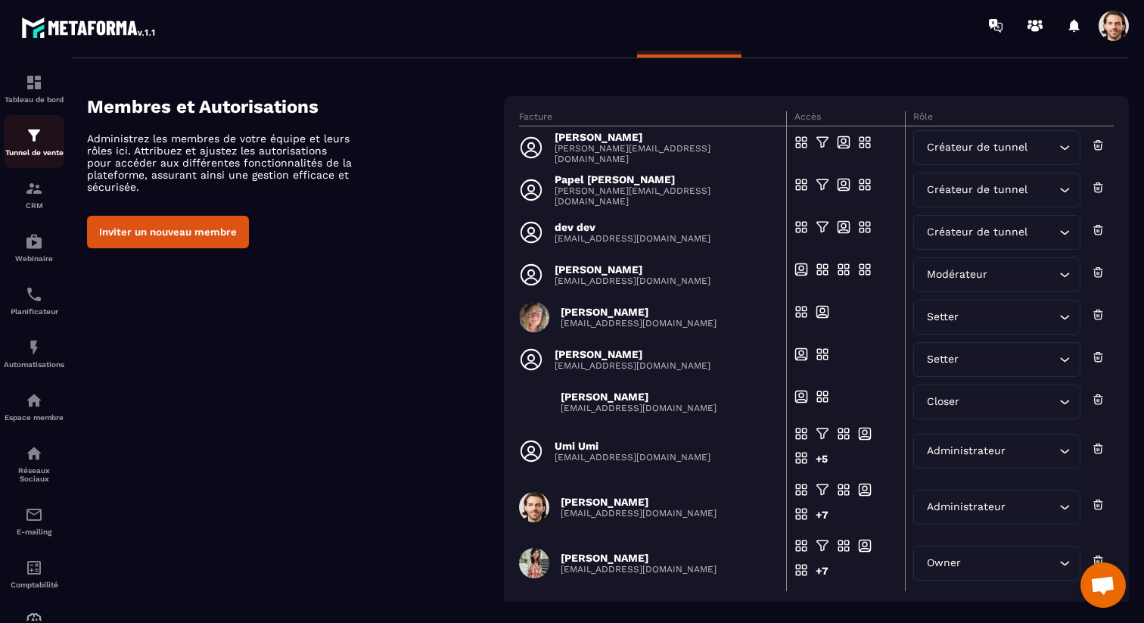
click at [44, 146] on div "Tunnel de vente" at bounding box center [34, 141] width 61 height 30
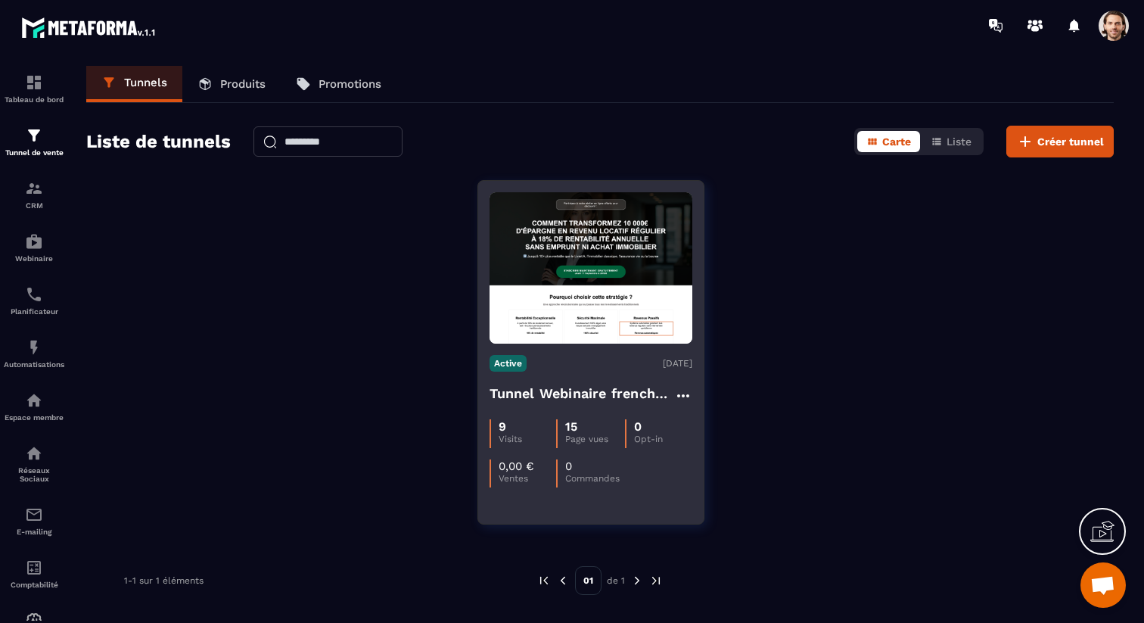
click at [583, 387] on h4 "Tunnel Webinaire frenchy partners" at bounding box center [582, 393] width 185 height 21
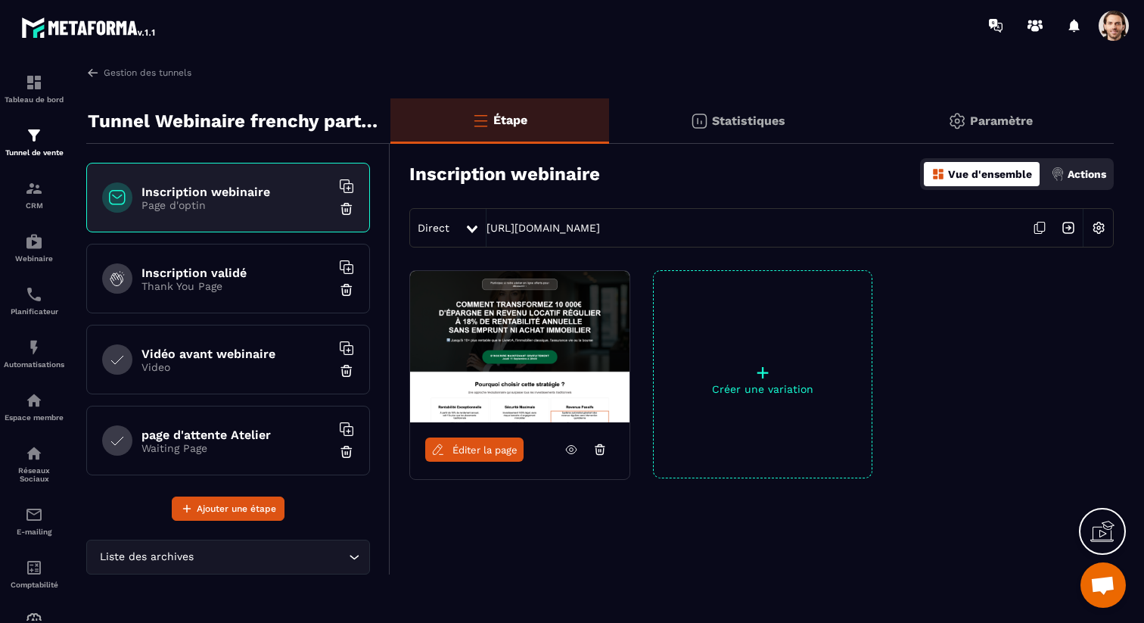
click at [1121, 230] on div "Gestion des tunnels Tunnel Webinaire frenchy partners Inscription webinaire Pag…" at bounding box center [600, 341] width 1058 height 551
click at [1100, 230] on img at bounding box center [1098, 227] width 29 height 29
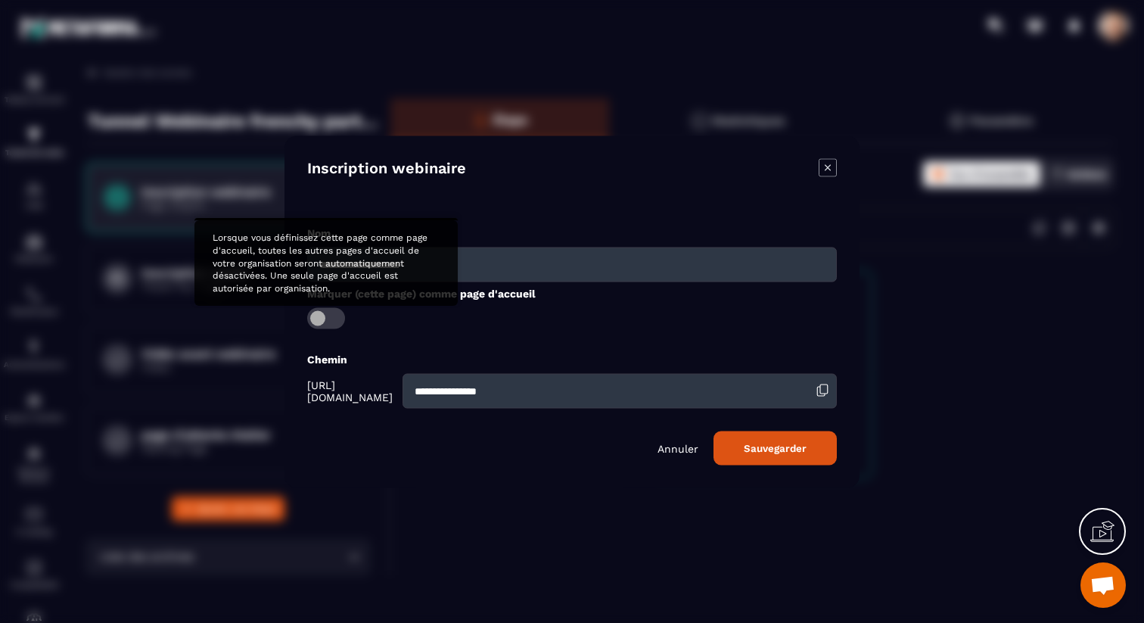
click at [327, 317] on span "Modal window" at bounding box center [326, 317] width 38 height 21
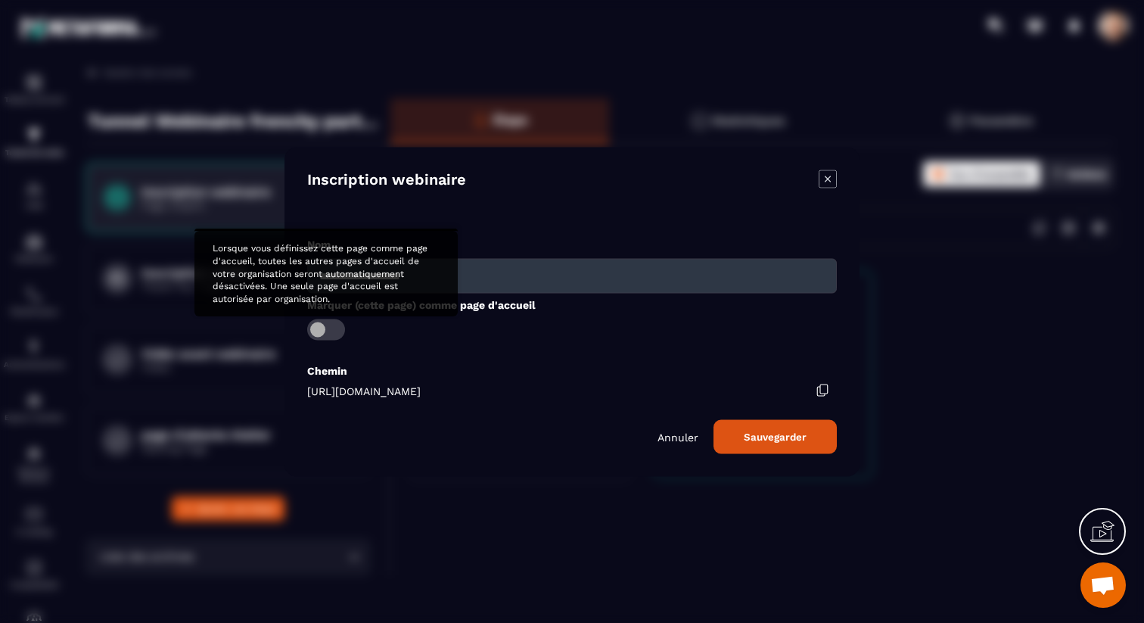
click at [327, 330] on span "Modal window" at bounding box center [326, 329] width 38 height 21
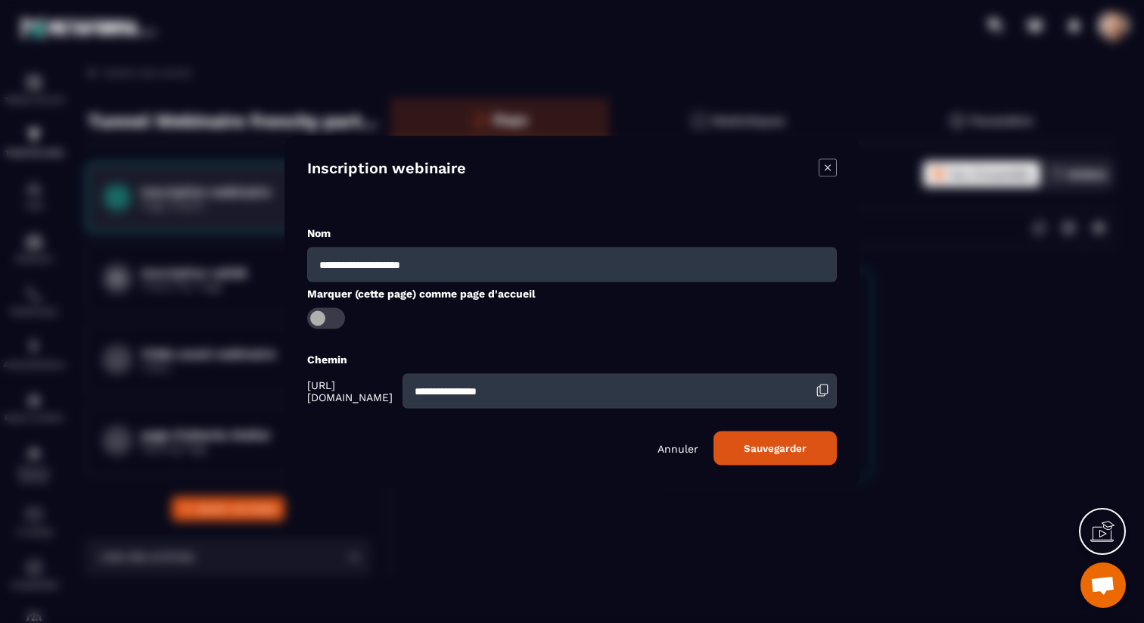
click at [829, 166] on icon "Modal window" at bounding box center [828, 167] width 18 height 18
